Goal: Information Seeking & Learning: Check status

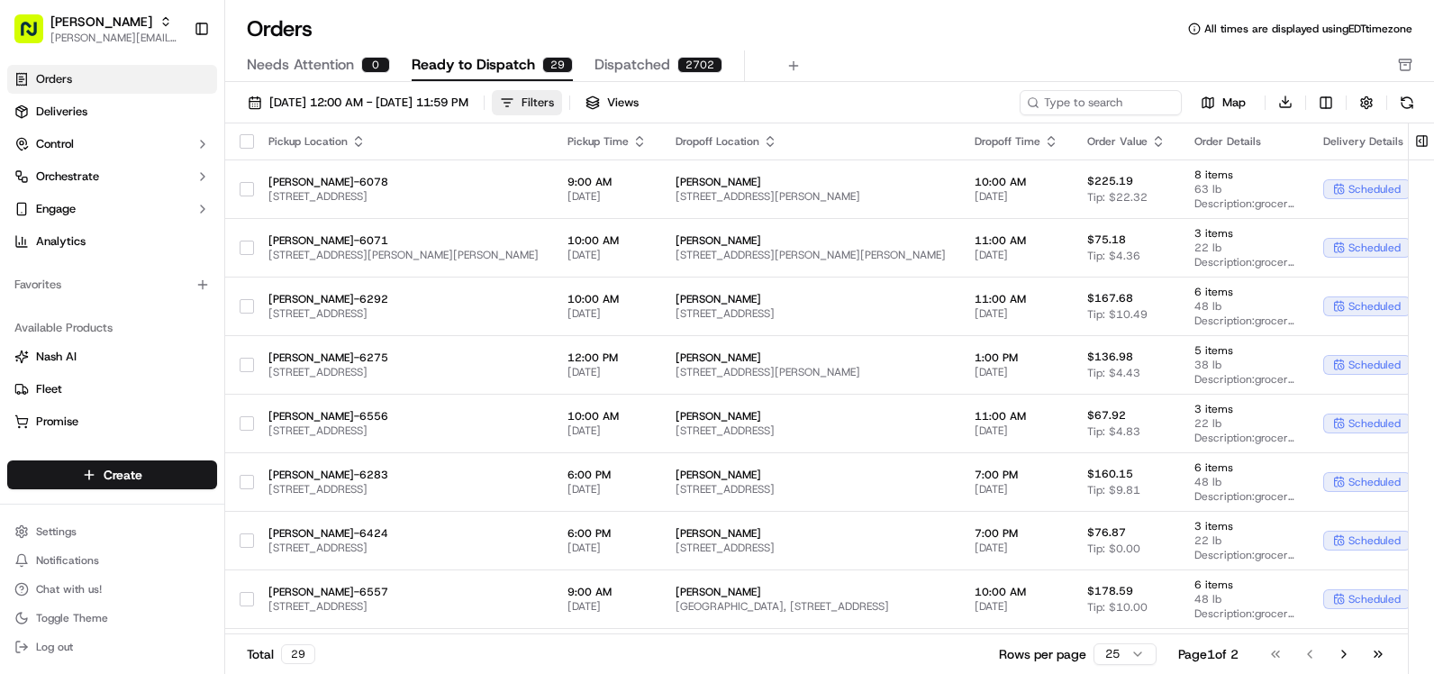
click at [562, 91] on button "Filters" at bounding box center [527, 102] width 70 height 25
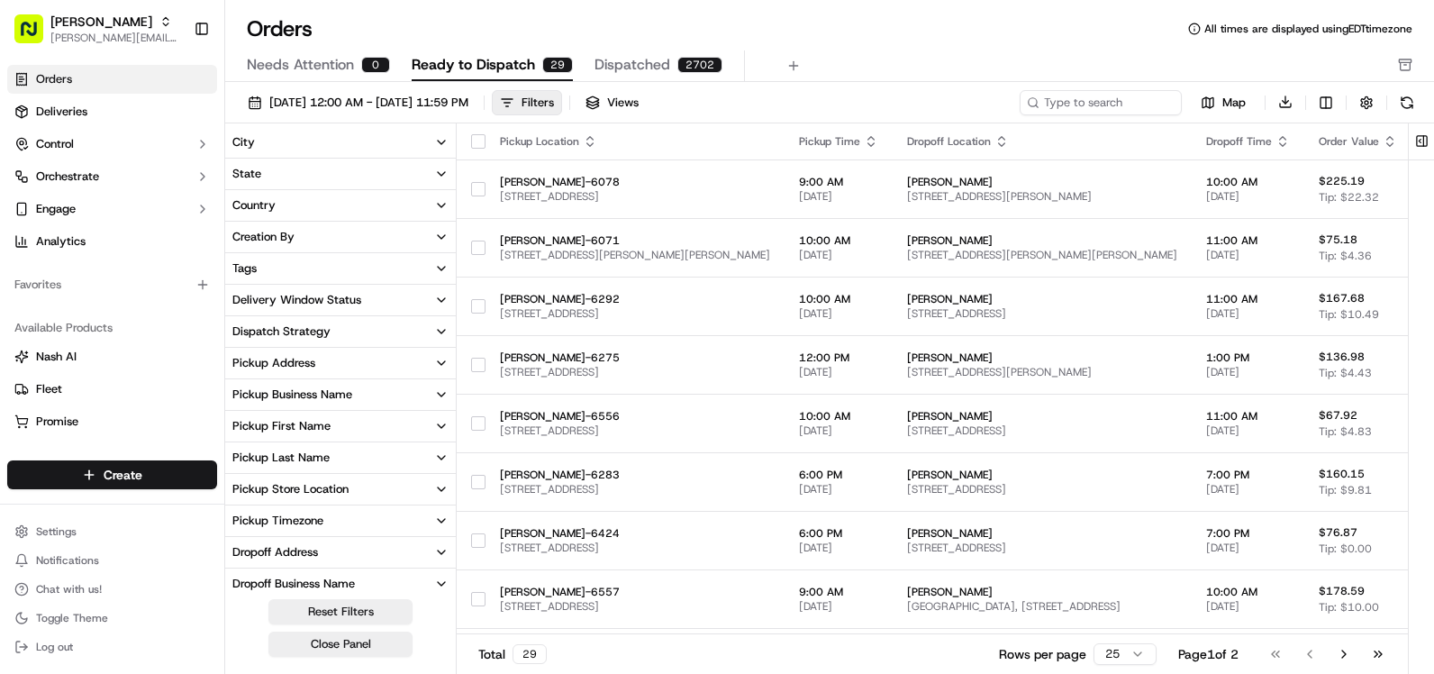
click at [364, 149] on button "City" at bounding box center [340, 142] width 231 height 31
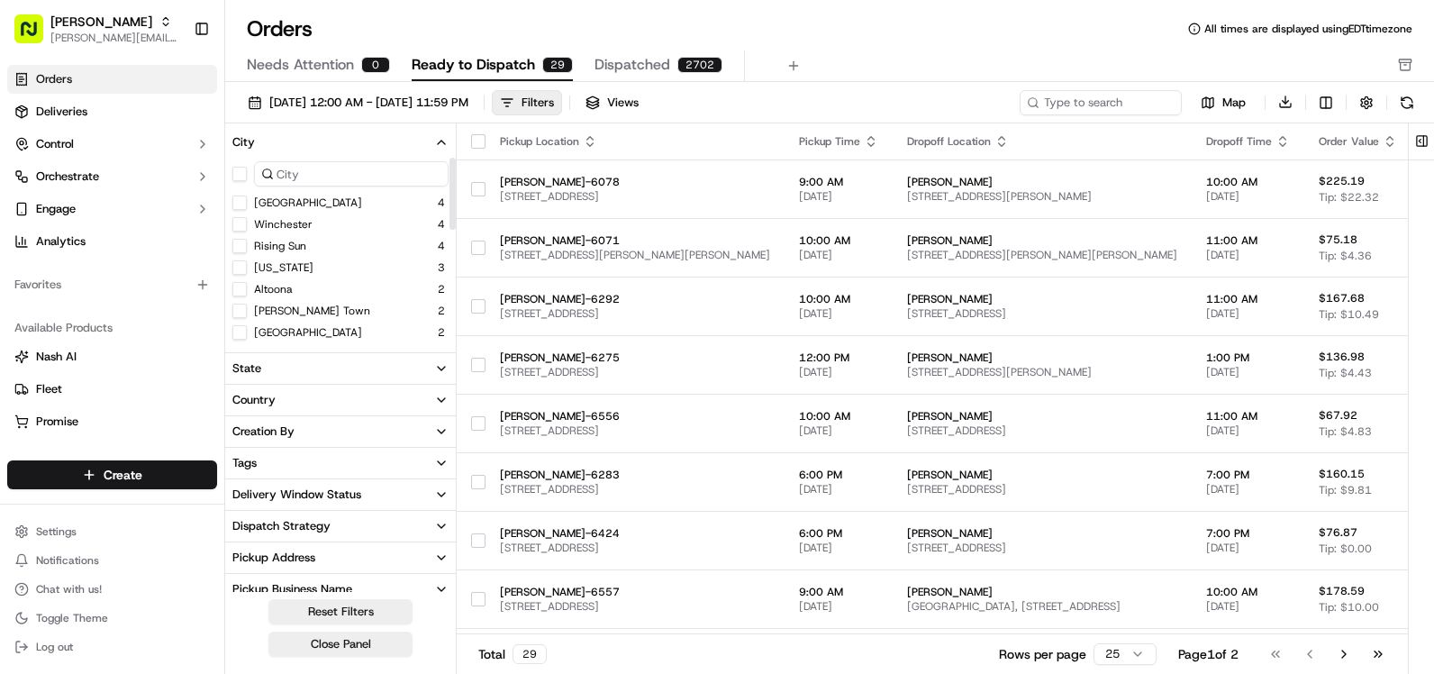
click at [333, 177] on input at bounding box center [351, 173] width 195 height 25
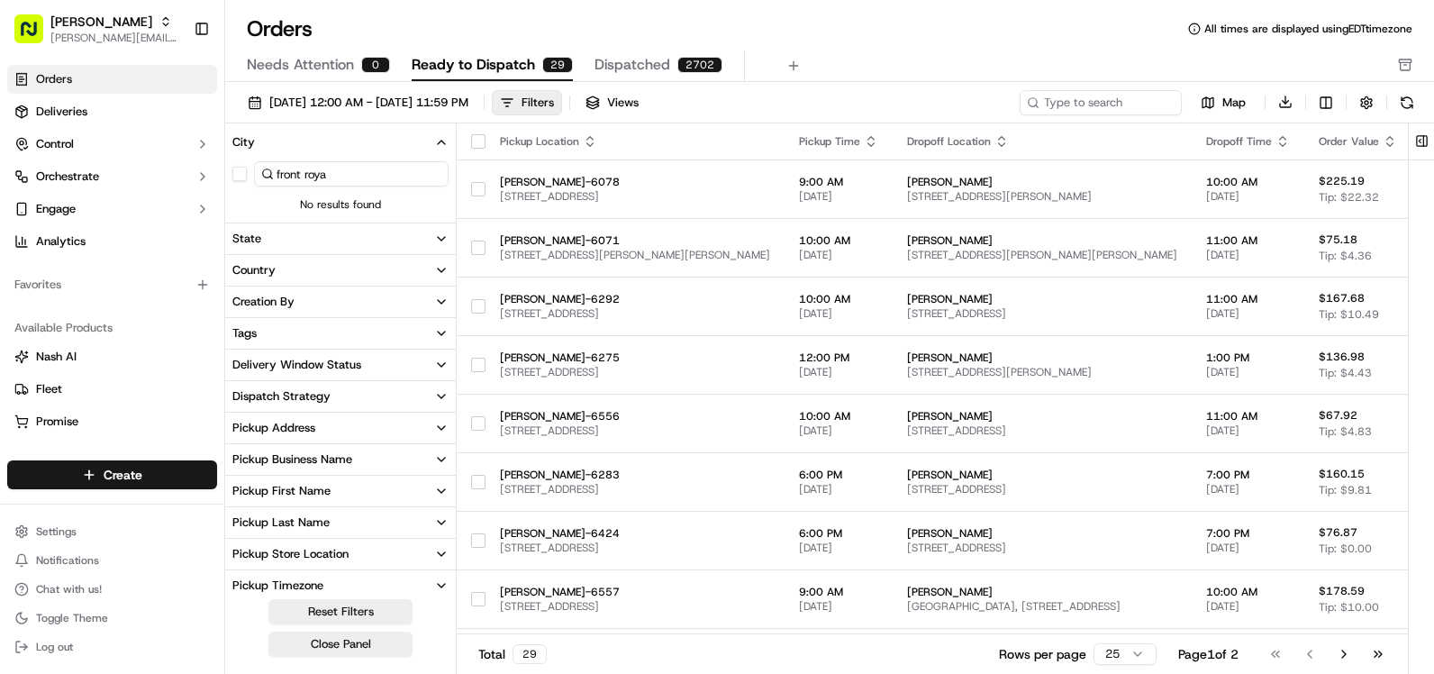
type input "front royal"
drag, startPoint x: 343, startPoint y: 177, endPoint x: 186, endPoint y: 181, distance: 156.8
click at [186, 181] on div "Martin's [EMAIL_ADDRESS][PERSON_NAME][DOMAIN_NAME] Toggle Sidebar Orders Delive…" at bounding box center [717, 337] width 1434 height 674
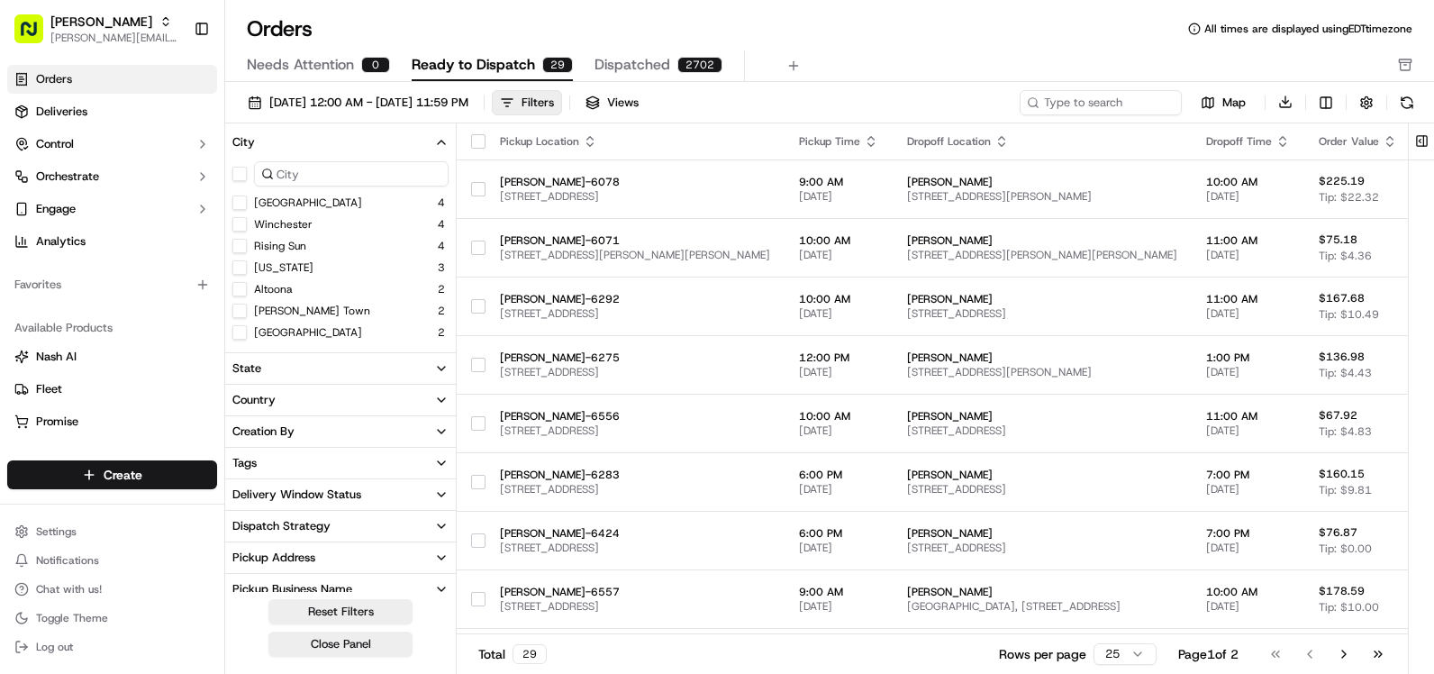
click at [320, 377] on button "State" at bounding box center [340, 368] width 231 height 31
click at [242, 444] on button "VA" at bounding box center [239, 450] width 14 height 14
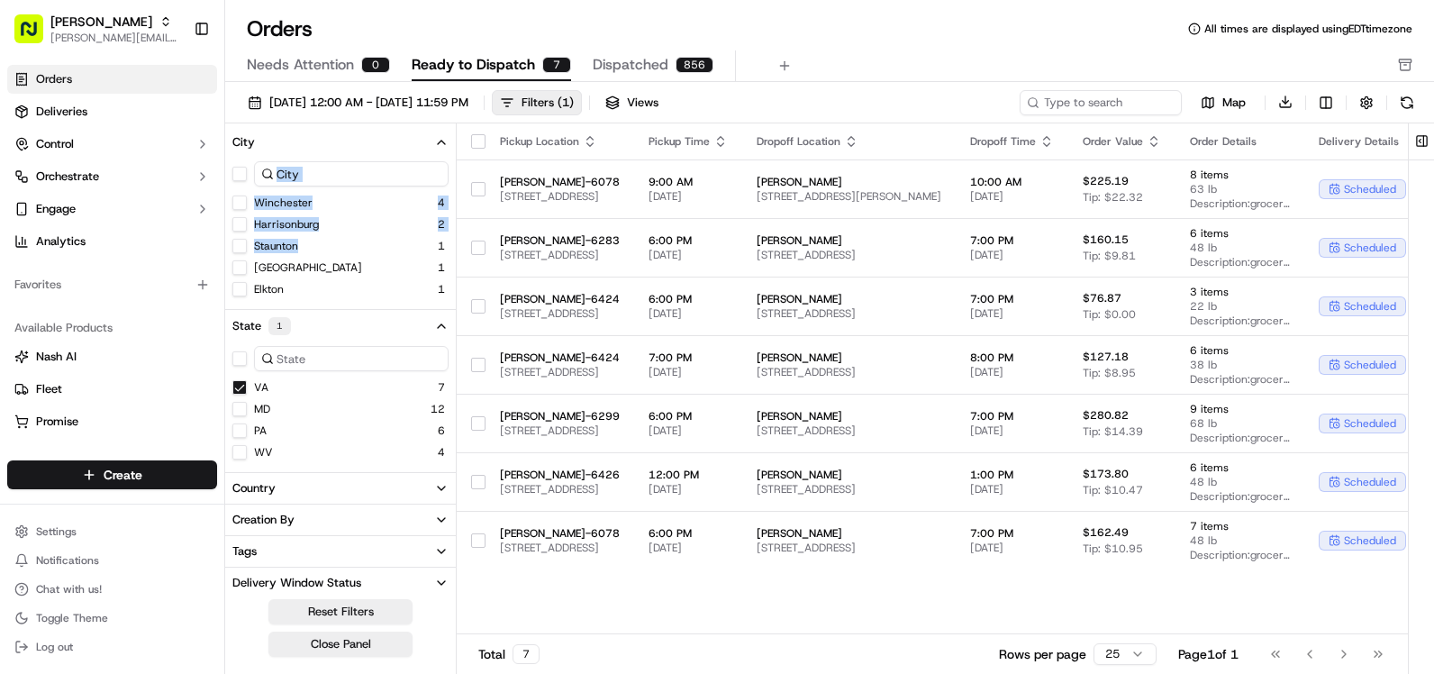
drag, startPoint x: 354, startPoint y: 244, endPoint x: 449, endPoint y: 177, distance: 115.7
click at [449, 177] on div "Winchester 4 Harrisonburg 2 Staunton 1 [GEOGRAPHIC_DATA] 1 [GEOGRAPHIC_DATA] 1" at bounding box center [340, 228] width 231 height 141
drag, startPoint x: 449, startPoint y: 177, endPoint x: 417, endPoint y: 176, distance: 31.6
click at [417, 176] on input at bounding box center [351, 173] width 195 height 25
